Goal: Task Accomplishment & Management: Manage account settings

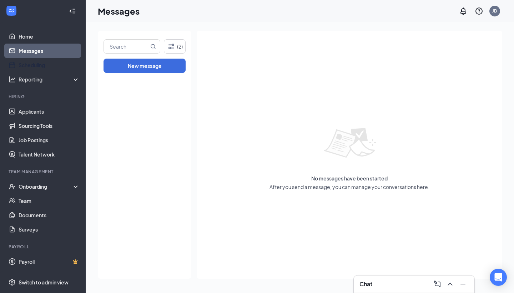
click at [44, 56] on link "Messages" at bounding box center [49, 51] width 61 height 14
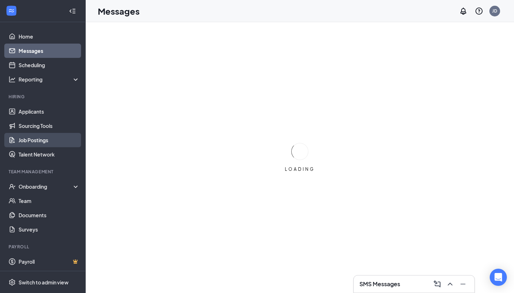
click at [38, 144] on link "Job Postings" at bounding box center [49, 140] width 61 height 14
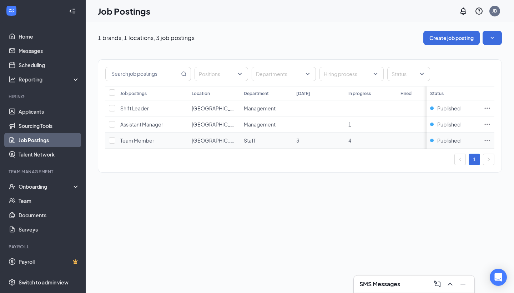
click at [303, 137] on td "3" at bounding box center [319, 141] width 52 height 16
click at [296, 141] on td "3" at bounding box center [319, 141] width 52 height 16
click at [490, 141] on icon "Ellipses" at bounding box center [487, 140] width 5 height 1
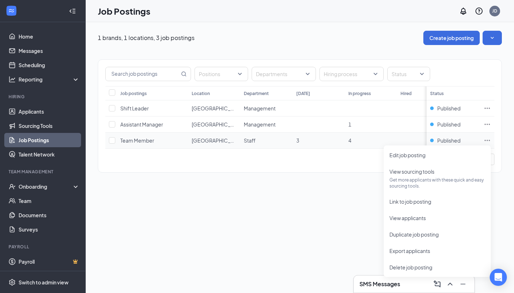
click at [290, 145] on td "Staff" at bounding box center [266, 141] width 52 height 16
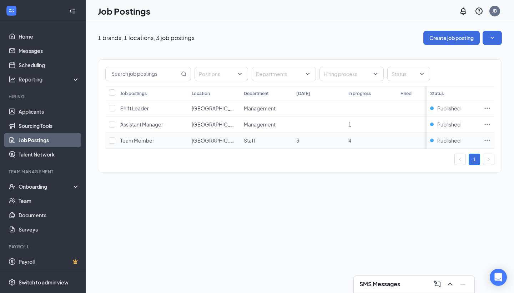
click at [290, 145] on td "Staff" at bounding box center [266, 141] width 52 height 16
click at [256, 138] on span "Staff" at bounding box center [250, 140] width 12 height 6
click at [200, 143] on span "[GEOGRAPHIC_DATA]" at bounding box center [218, 140] width 52 height 6
click at [349, 134] on td "4" at bounding box center [371, 141] width 52 height 16
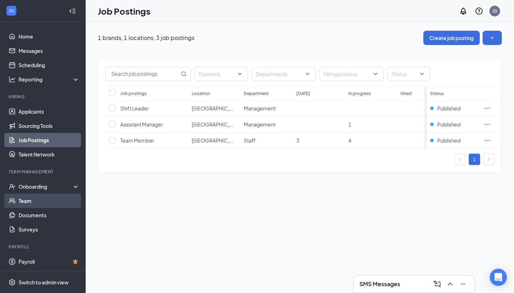
click at [56, 196] on link "Team" at bounding box center [49, 201] width 61 height 14
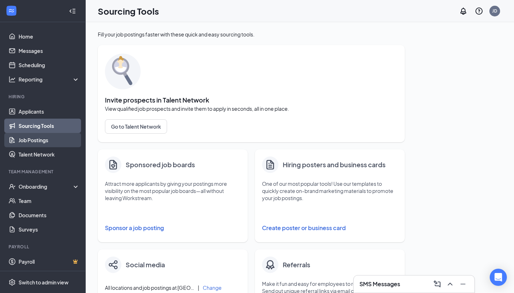
click at [49, 139] on link "Job Postings" at bounding box center [49, 140] width 61 height 14
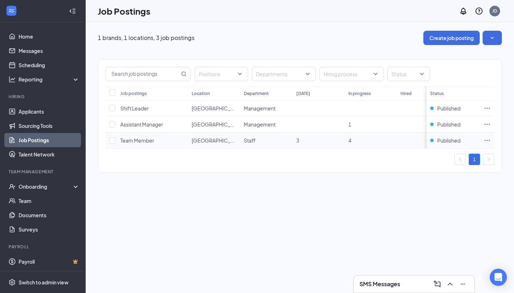
click at [336, 138] on td "3" at bounding box center [319, 141] width 52 height 16
click at [490, 139] on icon "Ellipses" at bounding box center [487, 140] width 7 height 7
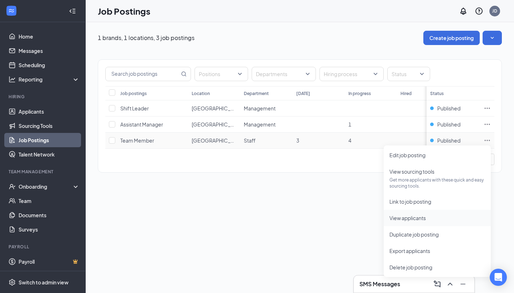
click at [414, 216] on span "View applicants" at bounding box center [408, 218] width 36 height 6
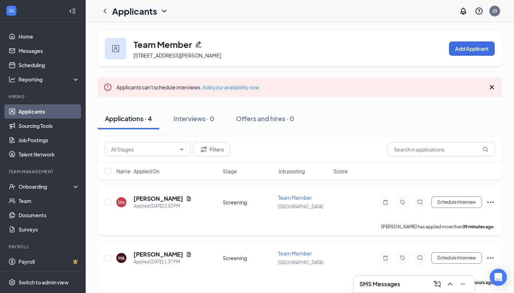
click at [495, 200] on icon "Ellipses" at bounding box center [490, 202] width 9 height 9
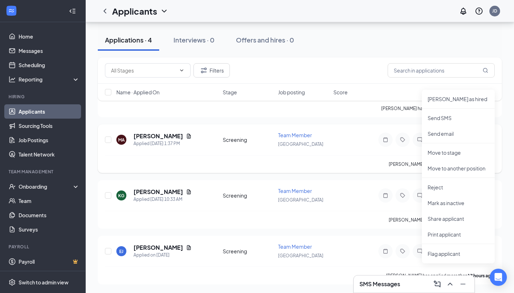
scroll to position [118, 0]
click at [348, 136] on div "MA MARIA-ANGELIQUE ALICEA Applied Today 1:37 PM Screening Team Member Fort Wort…" at bounding box center [300, 143] width 390 height 24
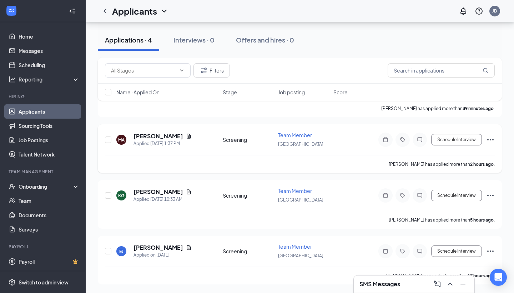
click at [334, 143] on div "MA MARIA-ANGELIQUE ALICEA Applied Today 1:37 PM Screening Team Member Fort Wort…" at bounding box center [300, 143] width 390 height 24
click at [192, 138] on icon "Document" at bounding box center [189, 136] width 6 height 6
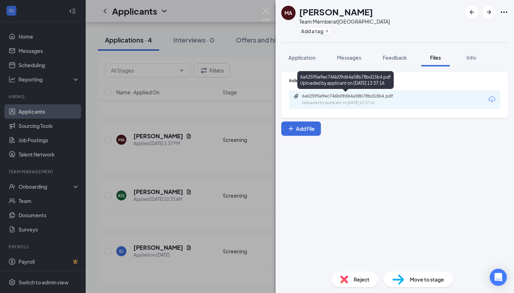
click at [354, 98] on div "6a62595e9ec746b09d64a58b78bd15b4.pdf" at bounding box center [352, 96] width 100 height 6
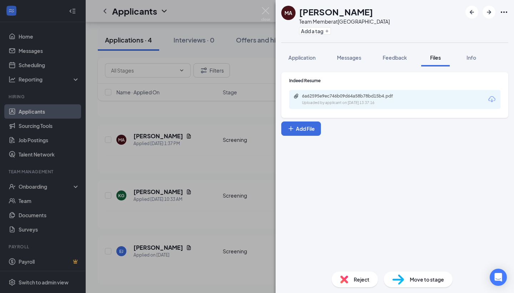
click at [225, 118] on div "MA [PERSON_NAME] Team Member at [GEOGRAPHIC_DATA] Add a tag Application Message…" at bounding box center [257, 146] width 514 height 293
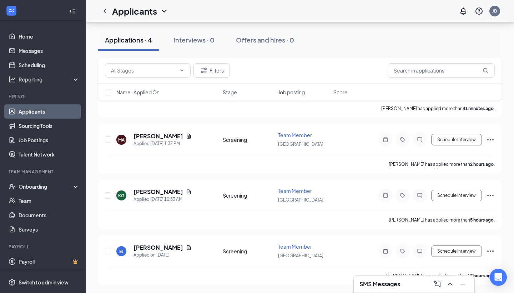
scroll to position [118, 0]
click at [109, 16] on div at bounding box center [105, 11] width 14 height 14
click at [107, 13] on icon "ChevronLeft" at bounding box center [105, 11] width 9 height 9
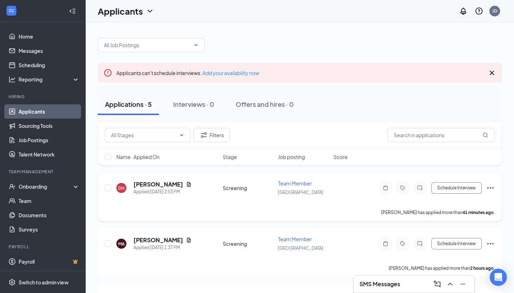
scroll to position [42, 0]
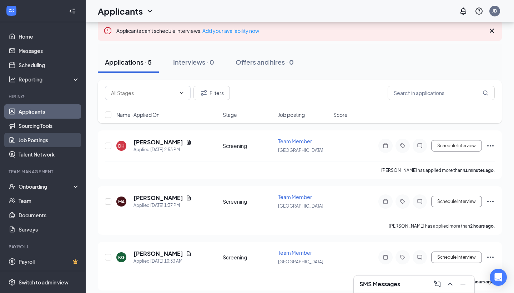
click at [54, 135] on link "Job Postings" at bounding box center [49, 140] width 61 height 14
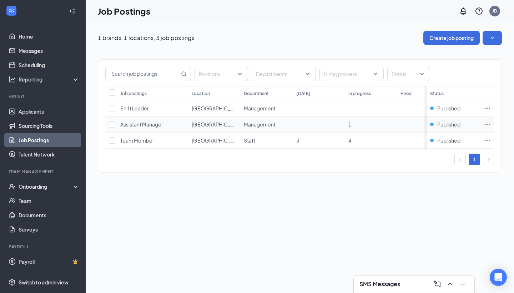
click at [490, 123] on icon "Ellipses" at bounding box center [487, 124] width 7 height 7
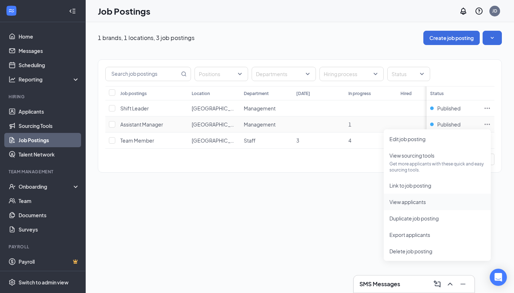
click at [405, 205] on span "View applicants" at bounding box center [438, 202] width 96 height 8
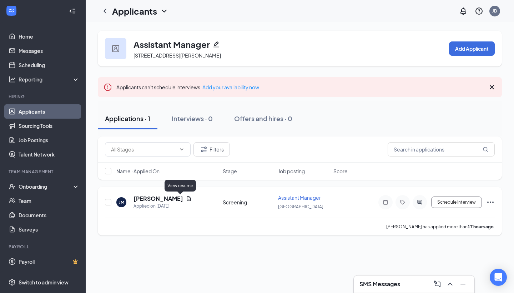
click at [187, 197] on icon "Document" at bounding box center [189, 198] width 4 height 5
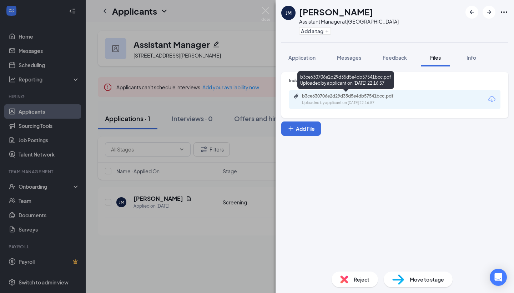
click at [346, 95] on div "b3ce630706e2d29d35d5e4db57541bcc.pdf" at bounding box center [352, 96] width 100 height 6
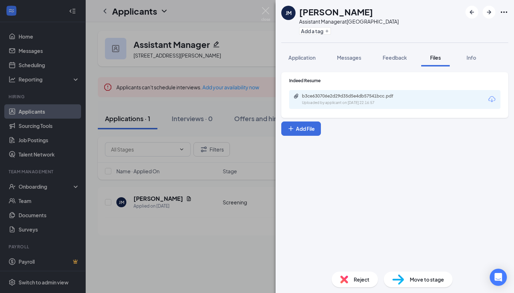
click at [240, 216] on div "[PERSON_NAME] [PERSON_NAME] Assistant Manager at [GEOGRAPHIC_DATA] Add a tag Ap…" at bounding box center [257, 146] width 514 height 293
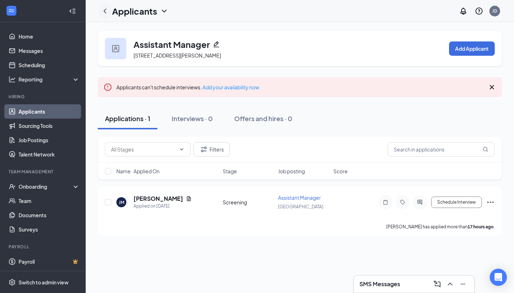
click at [106, 15] on icon "ChevronLeft" at bounding box center [105, 11] width 9 height 9
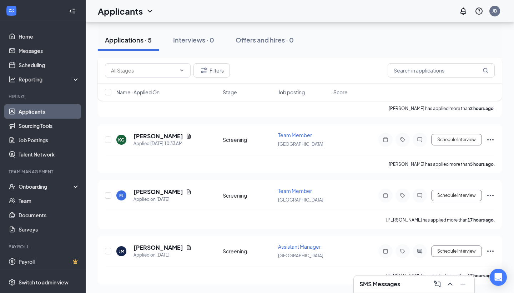
scroll to position [160, 0]
click at [187, 191] on icon "Document" at bounding box center [189, 191] width 4 height 5
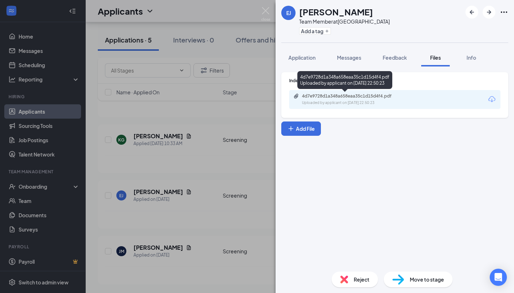
click at [334, 100] on div "4d7e9728d1a348a658eaa35c1d15d4f4.pdf Uploaded by applicant on [DATE] 22:50:23" at bounding box center [352, 99] width 116 height 13
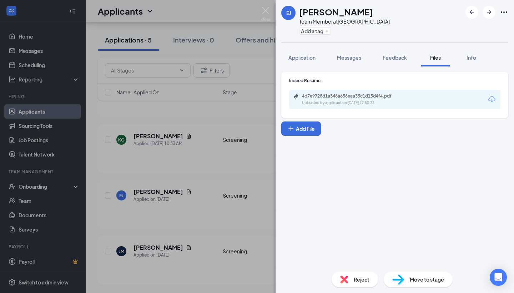
click at [233, 121] on div "[PERSON_NAME] [PERSON_NAME] Team Member at [GEOGRAPHIC_DATA] Add a tag Applicat…" at bounding box center [257, 146] width 514 height 293
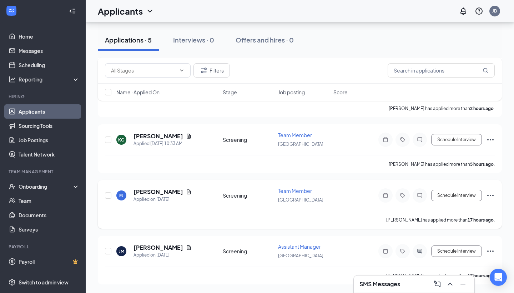
scroll to position [160, 0]
click at [187, 136] on icon "Document" at bounding box center [189, 136] width 4 height 5
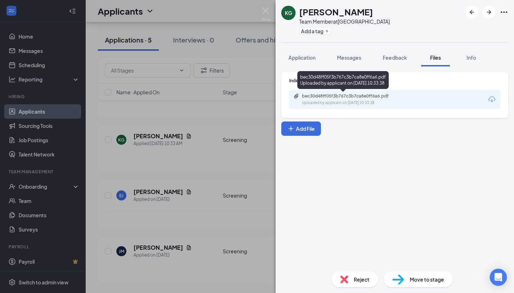
click at [360, 102] on div "Uploaded by applicant on [DATE] 10:33:38" at bounding box center [355, 103] width 107 height 6
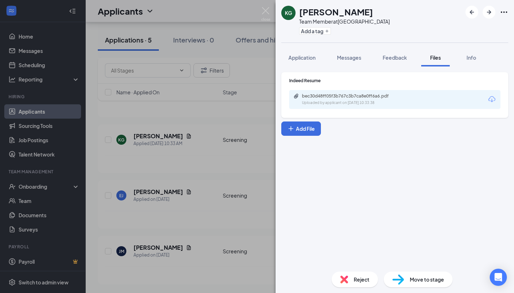
click at [227, 119] on div "KG [PERSON_NAME] Team Member at [GEOGRAPHIC_DATA] Add a tag Application Message…" at bounding box center [257, 146] width 514 height 293
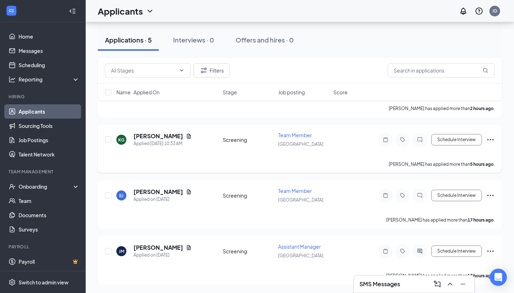
scroll to position [160, 0]
click at [186, 190] on icon "Document" at bounding box center [189, 192] width 6 height 6
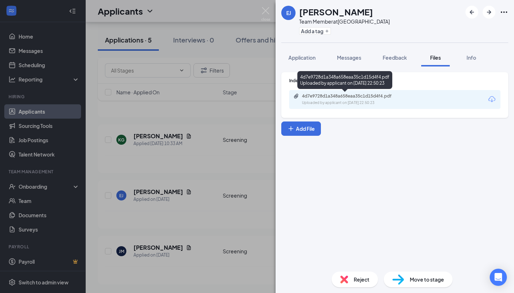
click at [365, 97] on div "4d7e9728d1a348a658eaa35c1d15d4f4.pdf" at bounding box center [352, 96] width 100 height 6
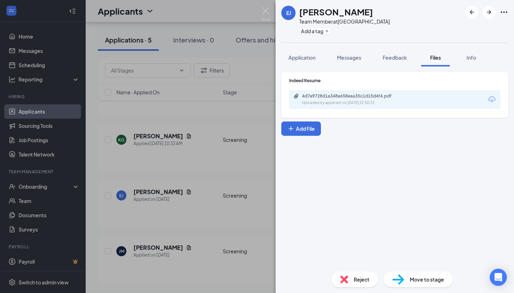
click at [134, 113] on div "[PERSON_NAME] [PERSON_NAME] Team Member at [GEOGRAPHIC_DATA] Add a tag Applicat…" at bounding box center [257, 146] width 514 height 293
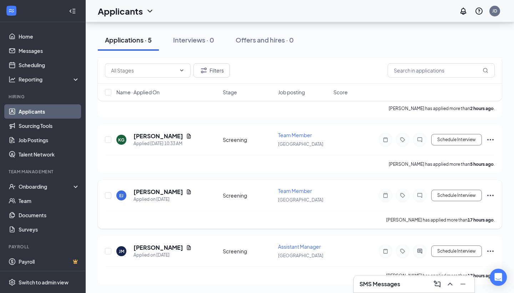
scroll to position [160, 0]
click at [186, 248] on icon "Document" at bounding box center [189, 248] width 6 height 6
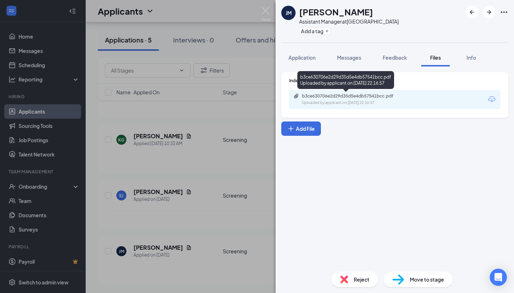
click at [335, 98] on div "b3ce630706e2d29d35d5e4db57541bcc.pdf" at bounding box center [352, 96] width 100 height 6
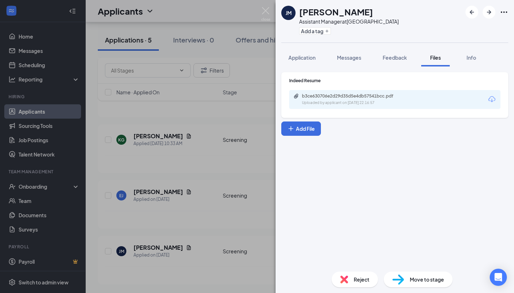
click at [228, 169] on div "[PERSON_NAME] [PERSON_NAME] Assistant Manager at [GEOGRAPHIC_DATA] Add a tag Ap…" at bounding box center [257, 146] width 514 height 293
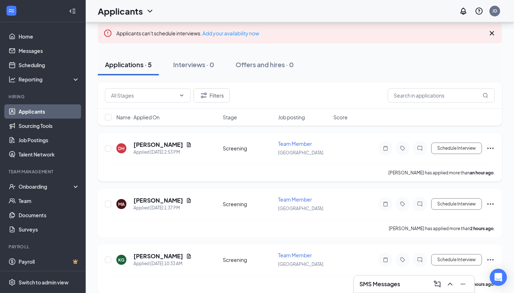
scroll to position [46, 0]
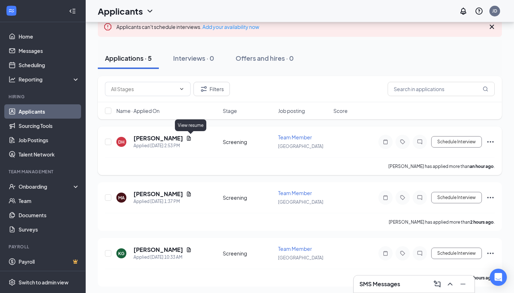
click at [188, 136] on icon "Document" at bounding box center [189, 138] width 6 height 6
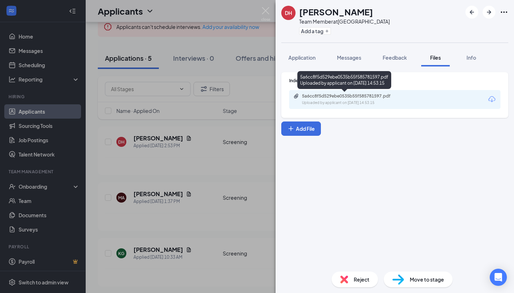
click at [358, 89] on div "5a6cc8f5d529ebe0535b55f585781597.pdf Uploaded by applicant on [DATE] 14:53:15" at bounding box center [345, 80] width 94 height 18
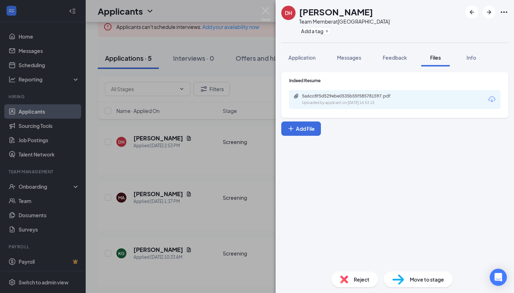
click at [356, 93] on div "5a6cc8f5d529ebe0535b55f585781597.pdf Uploaded by applicant on [DATE] 14:53:15" at bounding box center [394, 99] width 211 height 19
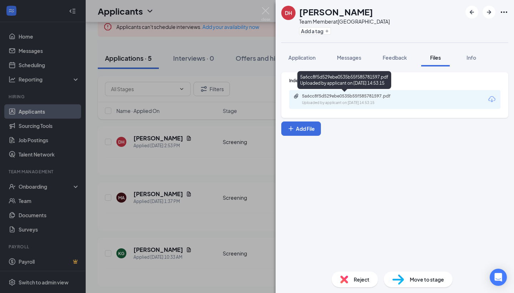
click at [355, 98] on div "5a6cc8f5d529ebe0535b55f585781597.pdf" at bounding box center [352, 96] width 100 height 6
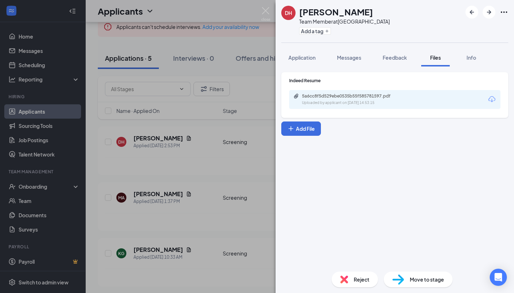
click at [225, 130] on div "DH [PERSON_NAME] Team Member at [GEOGRAPHIC_DATA] Add a tag Application Message…" at bounding box center [257, 146] width 514 height 293
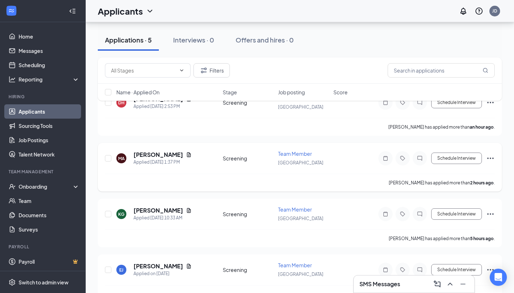
scroll to position [88, 0]
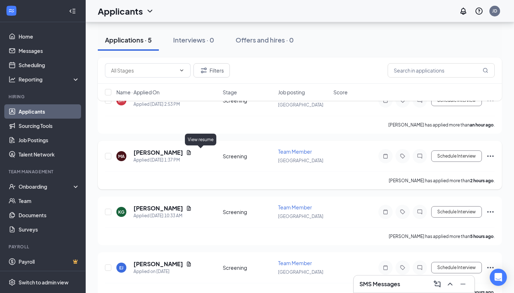
click at [192, 153] on icon "Document" at bounding box center [189, 153] width 6 height 6
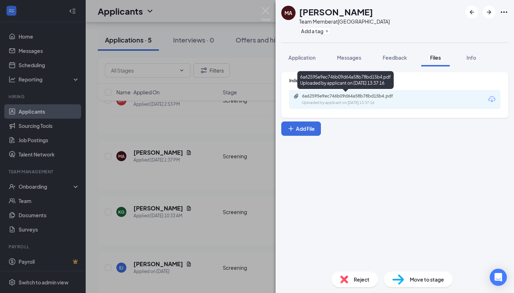
click at [323, 96] on div "6a62595e9ec746b09d64a58b78bd15b4.pdf" at bounding box center [352, 96] width 100 height 6
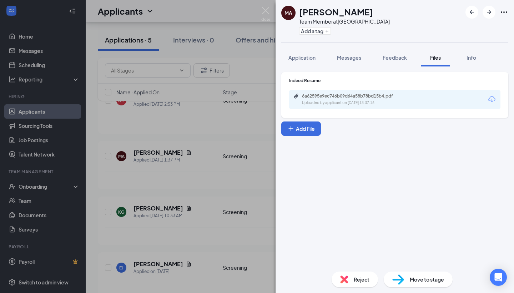
click at [258, 75] on div "MA [PERSON_NAME] Team Member at [GEOGRAPHIC_DATA] Add a tag Application Message…" at bounding box center [257, 146] width 514 height 293
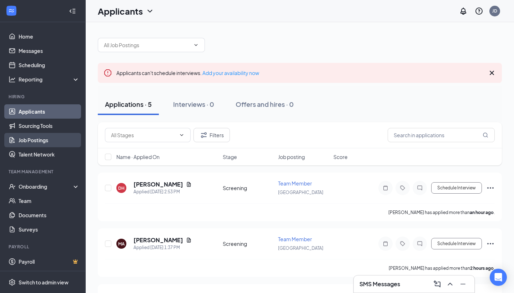
click at [40, 143] on link "Job Postings" at bounding box center [49, 140] width 61 height 14
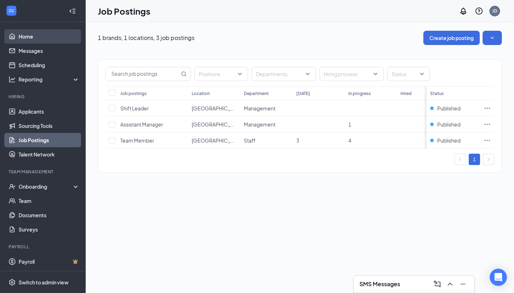
click at [49, 40] on link "Home" at bounding box center [49, 36] width 61 height 14
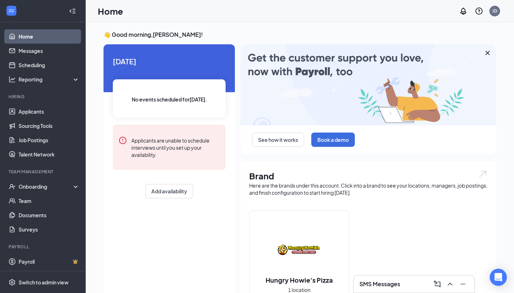
click at [49, 40] on link "Home" at bounding box center [49, 36] width 61 height 14
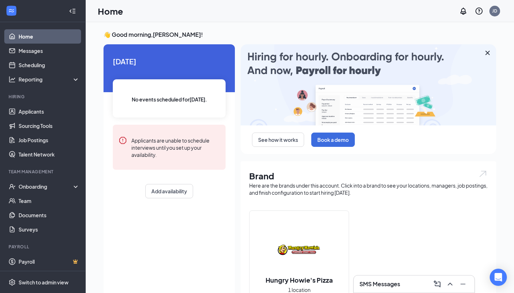
click at [486, 50] on icon "Cross" at bounding box center [488, 53] width 9 height 9
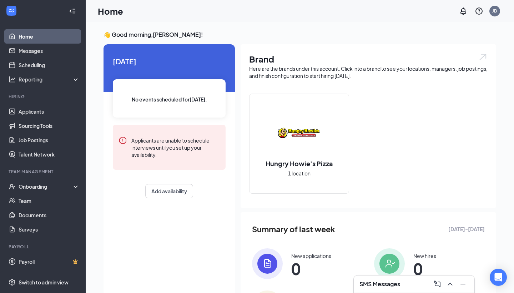
click at [58, 29] on link "Home" at bounding box center [49, 36] width 61 height 14
click at [204, 99] on span "No events scheduled for today ." at bounding box center [169, 99] width 75 height 8
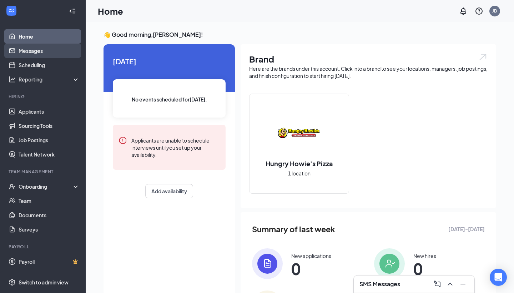
click at [41, 51] on link "Messages" at bounding box center [49, 51] width 61 height 14
